Goal: Information Seeking & Learning: Understand process/instructions

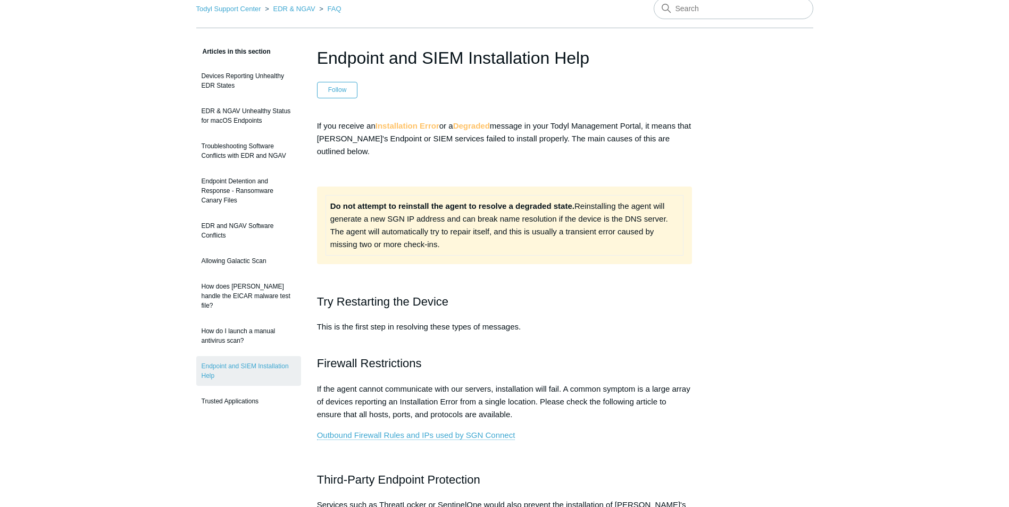
scroll to position [53, 0]
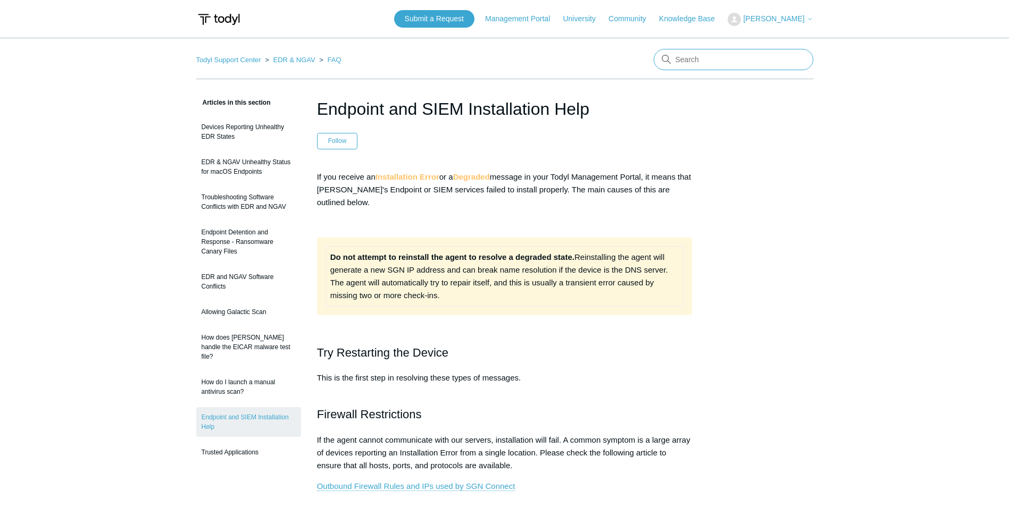
click at [721, 62] on input "Search" at bounding box center [732, 59] width 159 height 21
type input "uninstall"
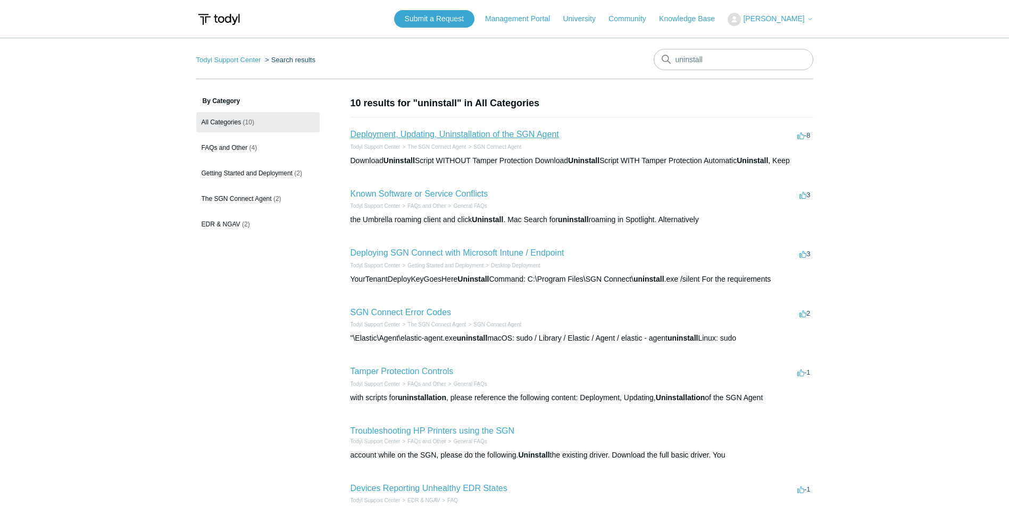
click at [436, 136] on link "Deployment, Updating, Uninstallation of the SGN Agent" at bounding box center [454, 134] width 208 height 9
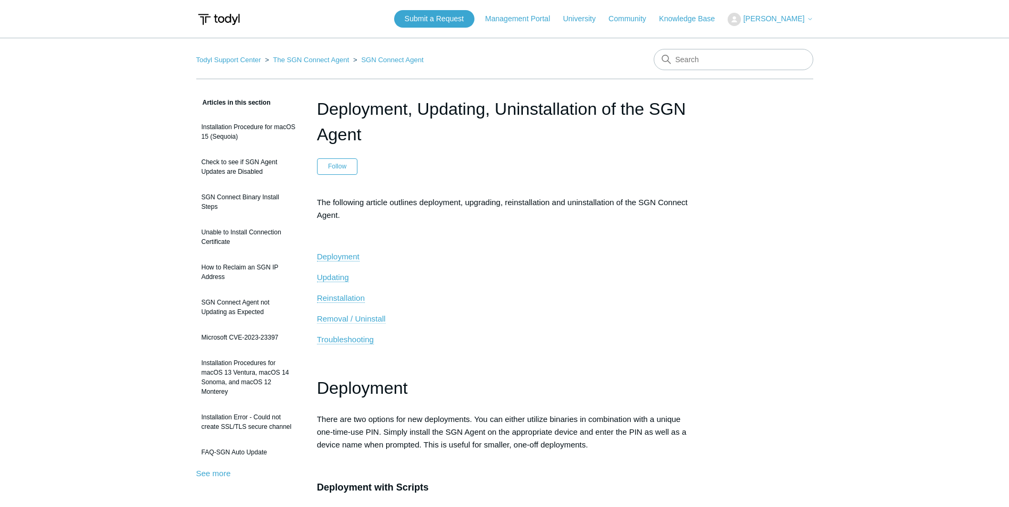
click at [333, 317] on span "Removal / Uninstall" at bounding box center [351, 318] width 69 height 9
